Goal: Transaction & Acquisition: Purchase product/service

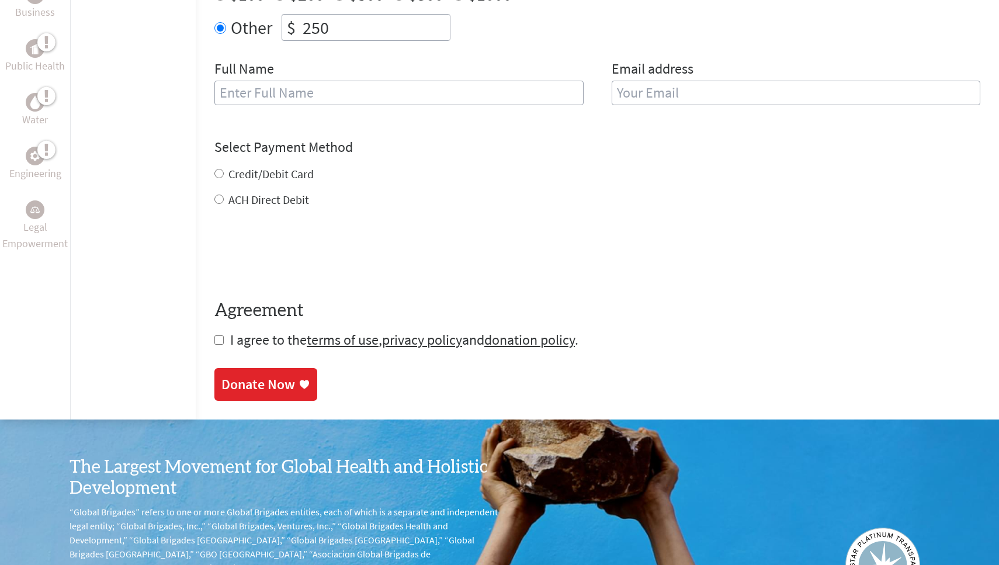
scroll to position [455, 0]
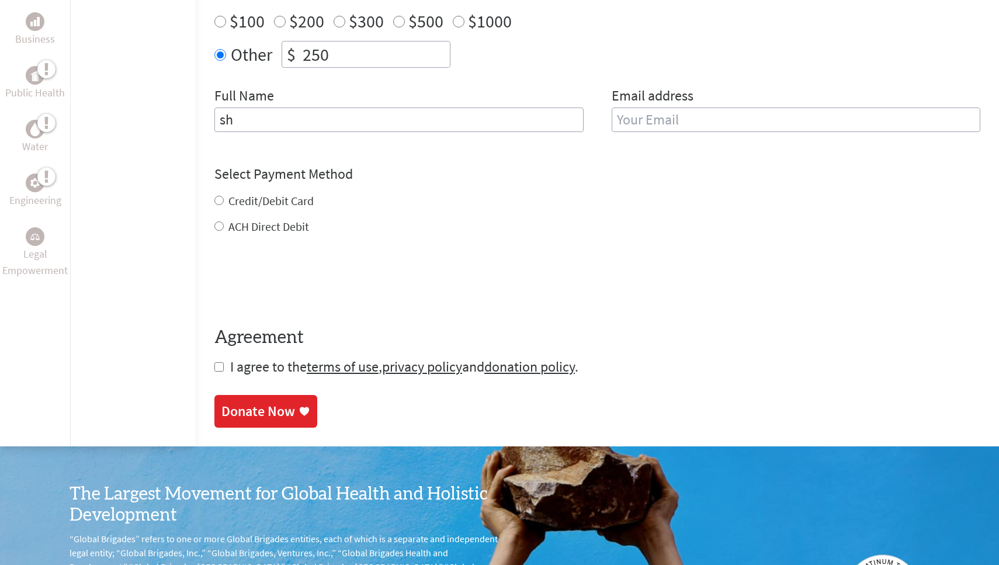
type input "s"
type input "[PERSON_NAME]"
type input "[EMAIL_ADDRESS][DOMAIN_NAME]"
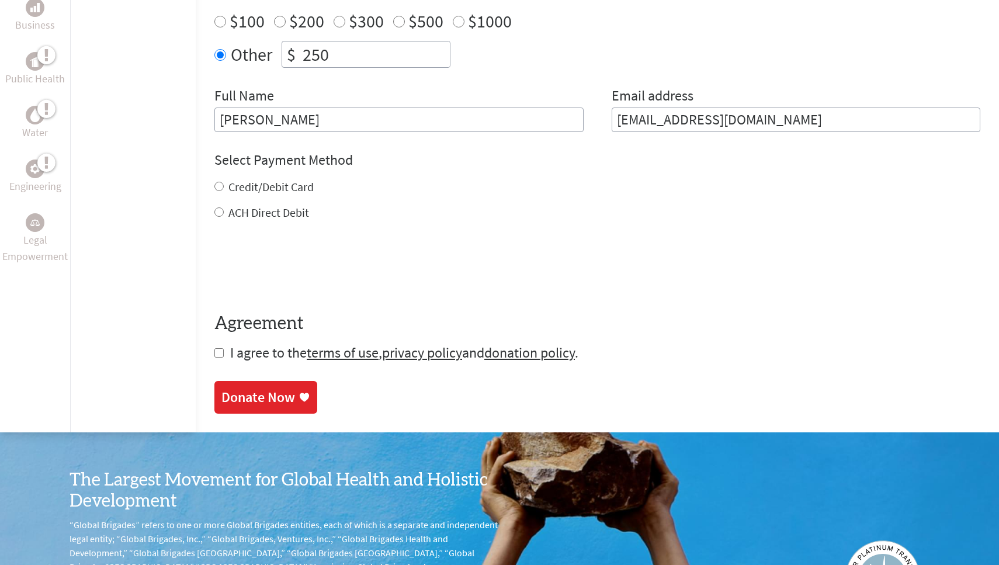
click at [421, 214] on div "ACH Direct Debit" at bounding box center [597, 213] width 766 height 16
click at [228, 179] on label "Credit/Debit Card" at bounding box center [270, 186] width 85 height 15
click at [224, 182] on input "Credit/Debit Card" at bounding box center [218, 186] width 9 height 9
radio input "true"
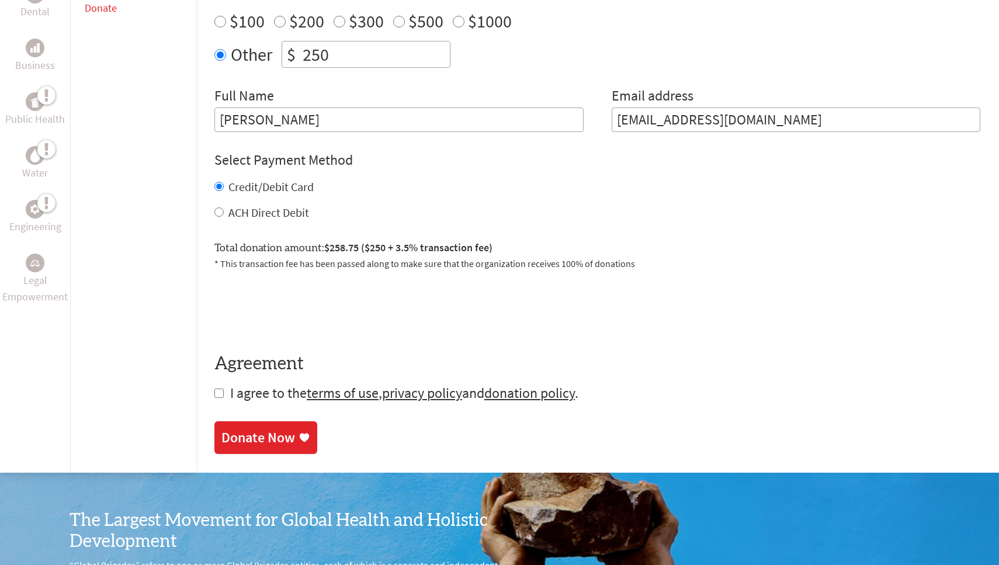
click at [214, 393] on input "checkbox" at bounding box center [218, 393] width 9 height 9
checkbox input "true"
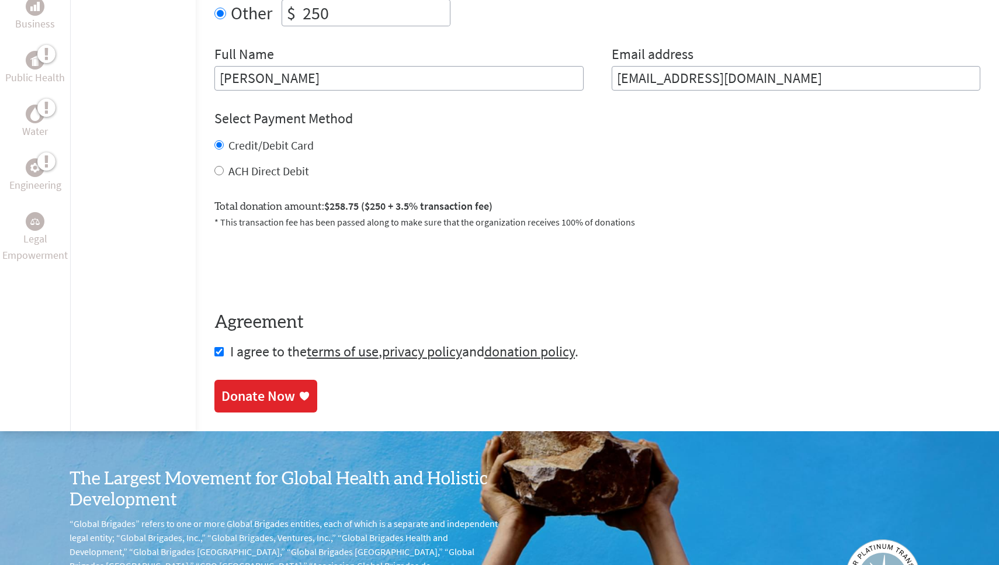
scroll to position [497, 0]
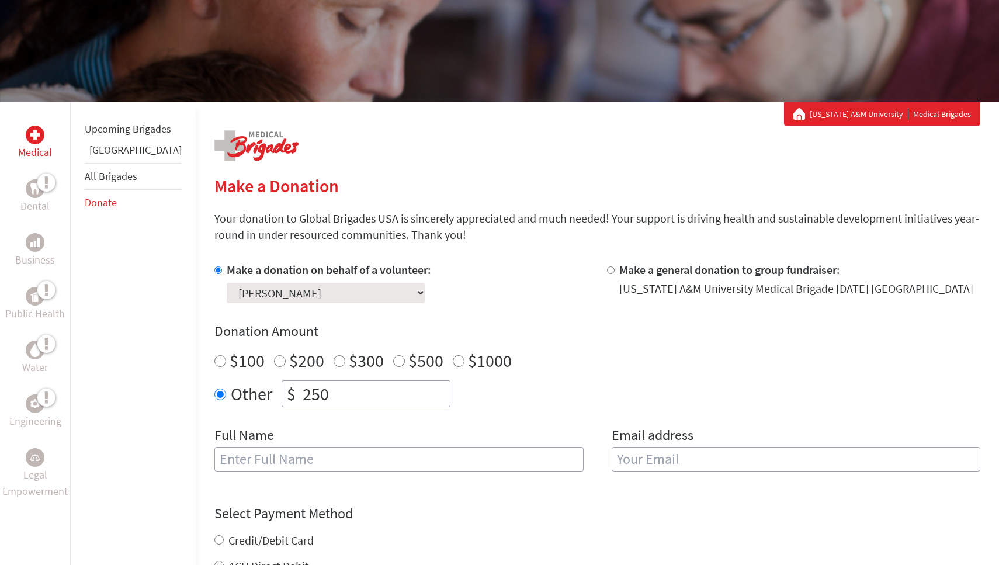
scroll to position [89, 0]
